Goal: Transaction & Acquisition: Purchase product/service

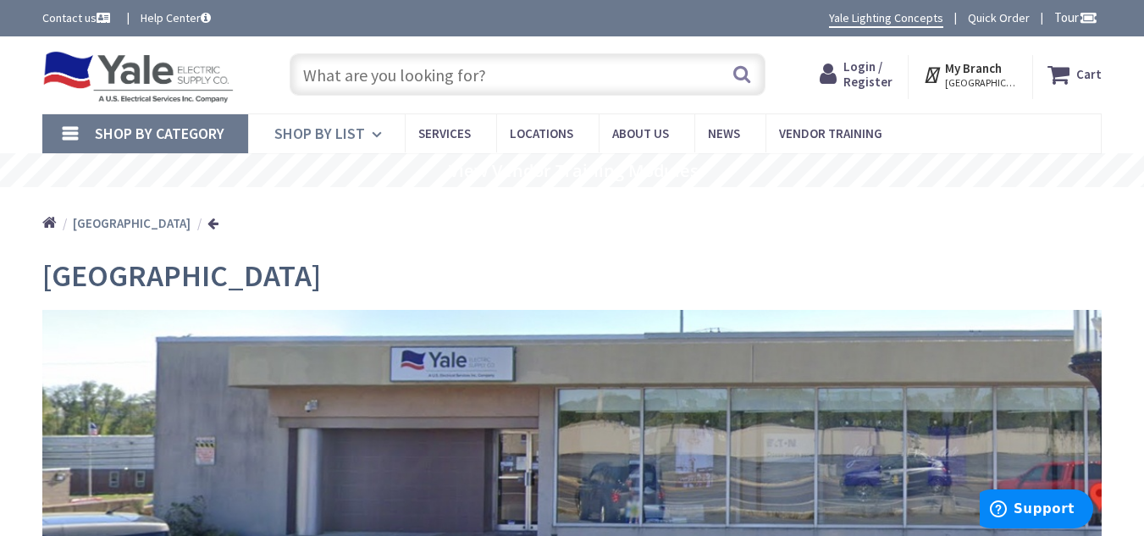
click at [374, 132] on icon at bounding box center [380, 134] width 16 height 37
click at [375, 132] on icon at bounding box center [380, 134] width 16 height 37
click at [451, 74] on input "text" at bounding box center [527, 74] width 476 height 42
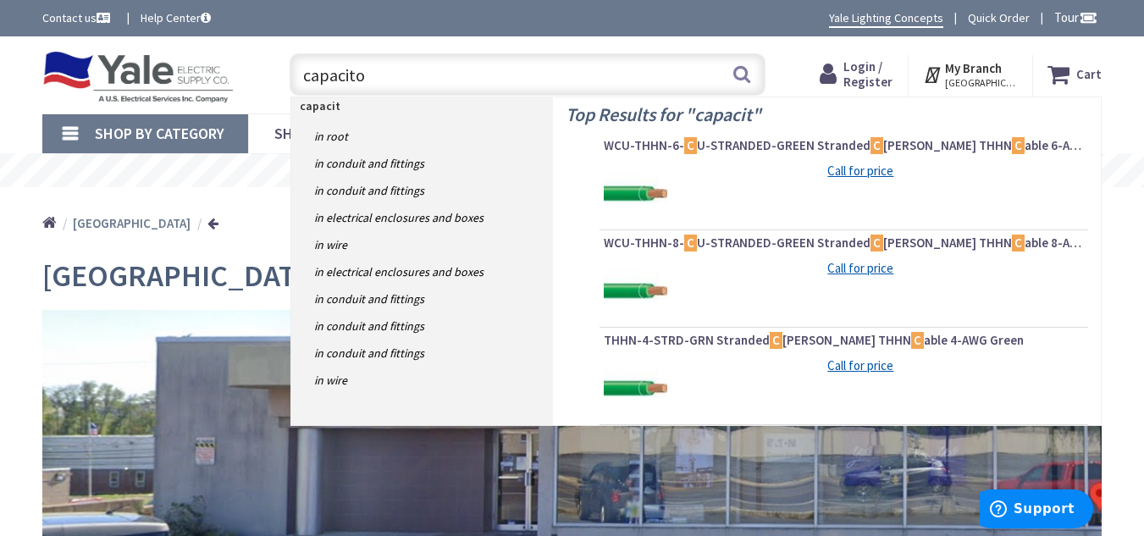
type input "capacitor"
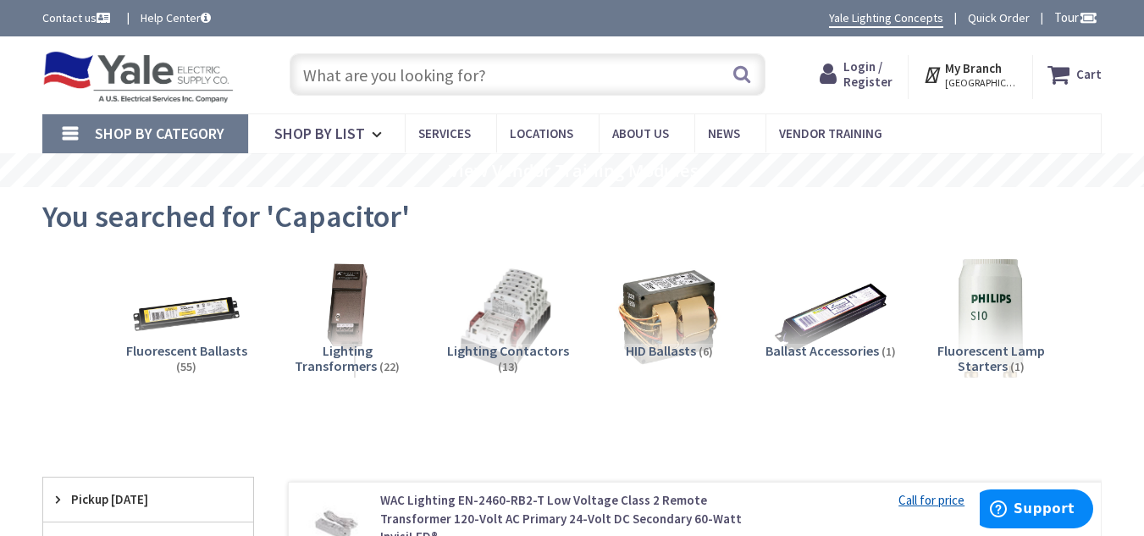
click at [468, 81] on input "text" at bounding box center [527, 74] width 476 height 42
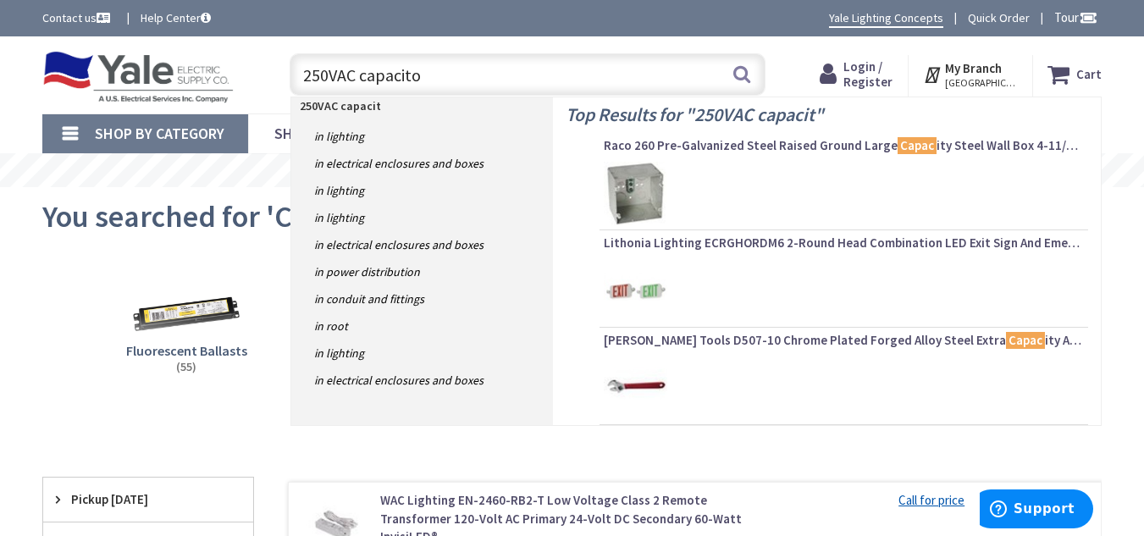
type input "250VAC capacitor"
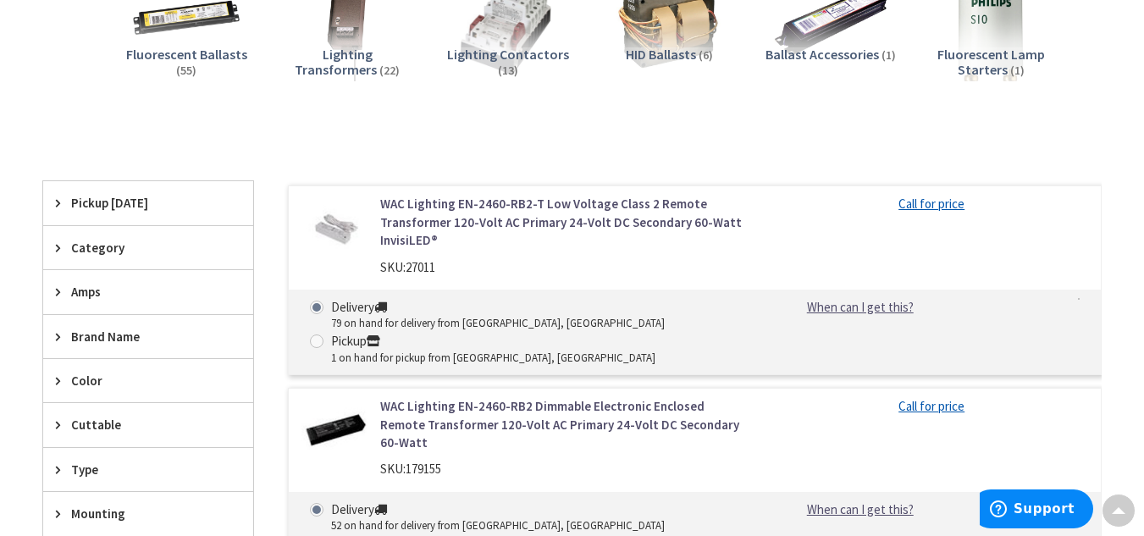
scroll to position [339, 0]
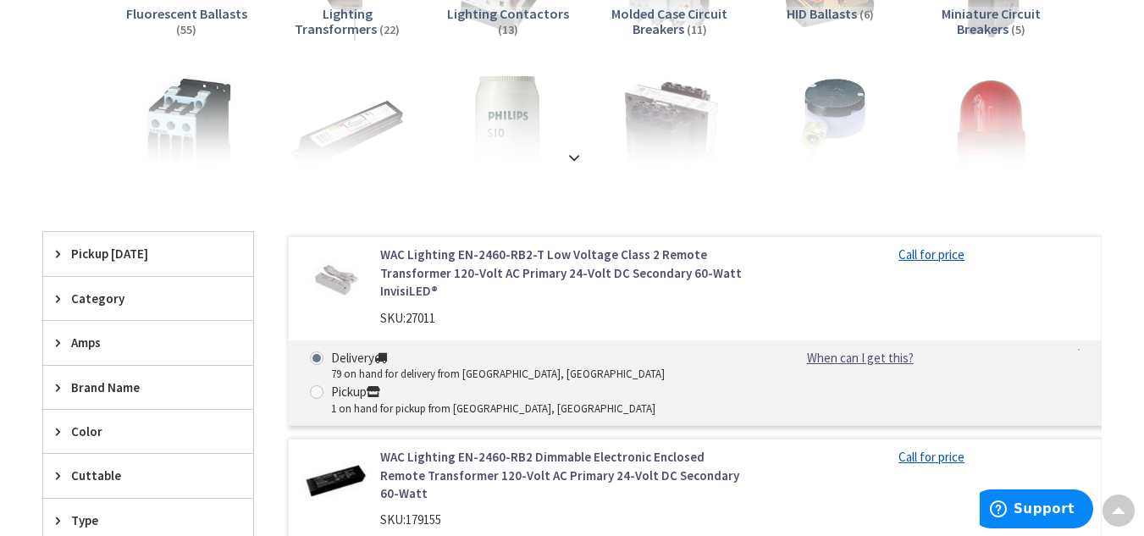
scroll to position [339, 0]
click at [572, 157] on strong at bounding box center [574, 152] width 20 height 19
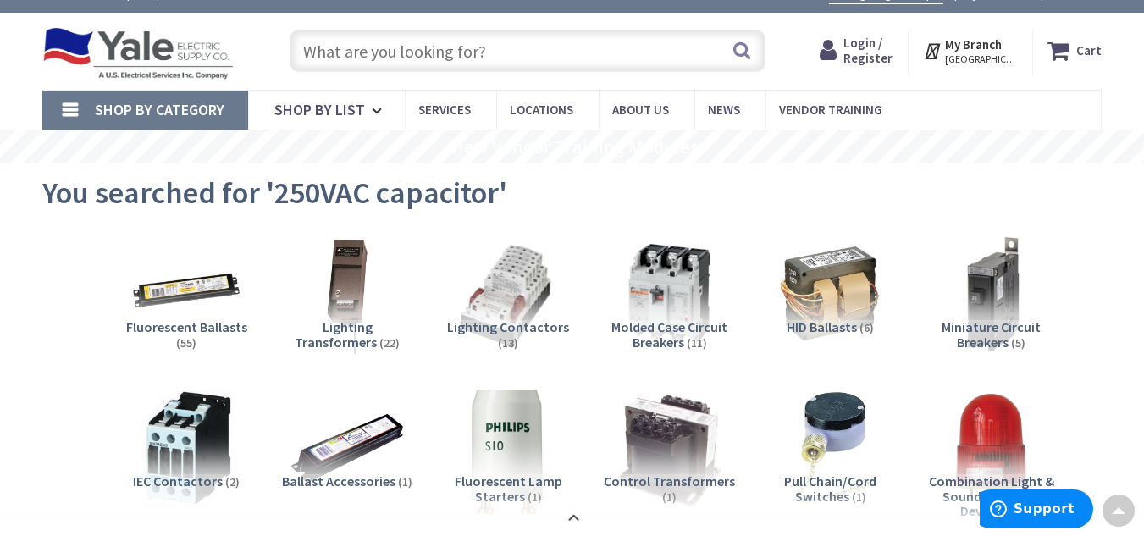
scroll to position [0, 0]
